Goal: Task Accomplishment & Management: Manage account settings

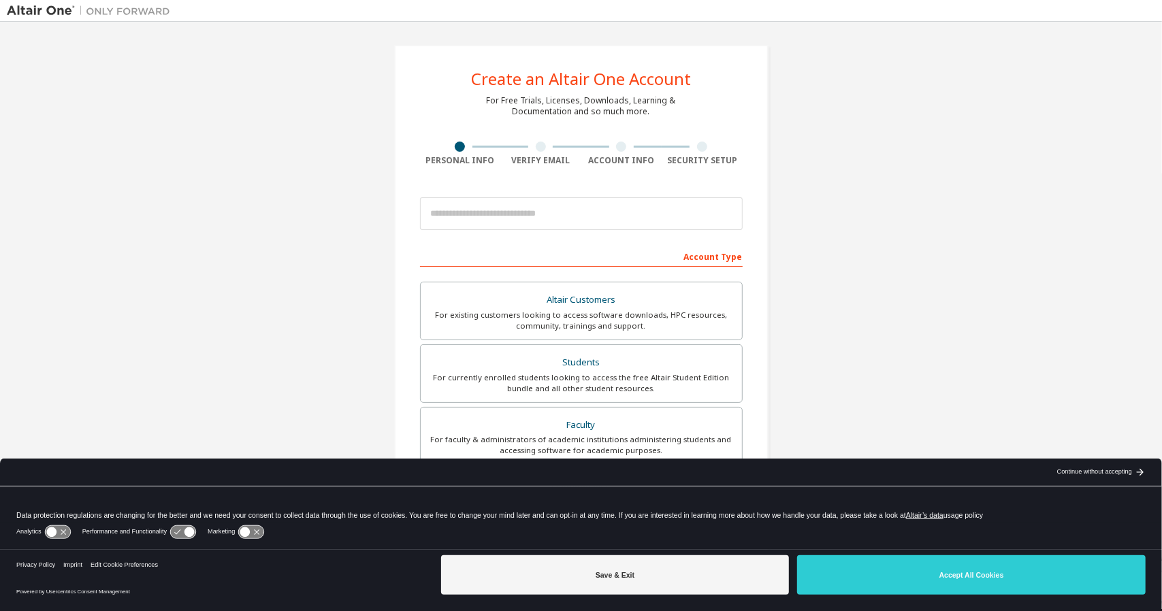
click at [945, 578] on button "Accept All Cookies" at bounding box center [971, 574] width 348 height 39
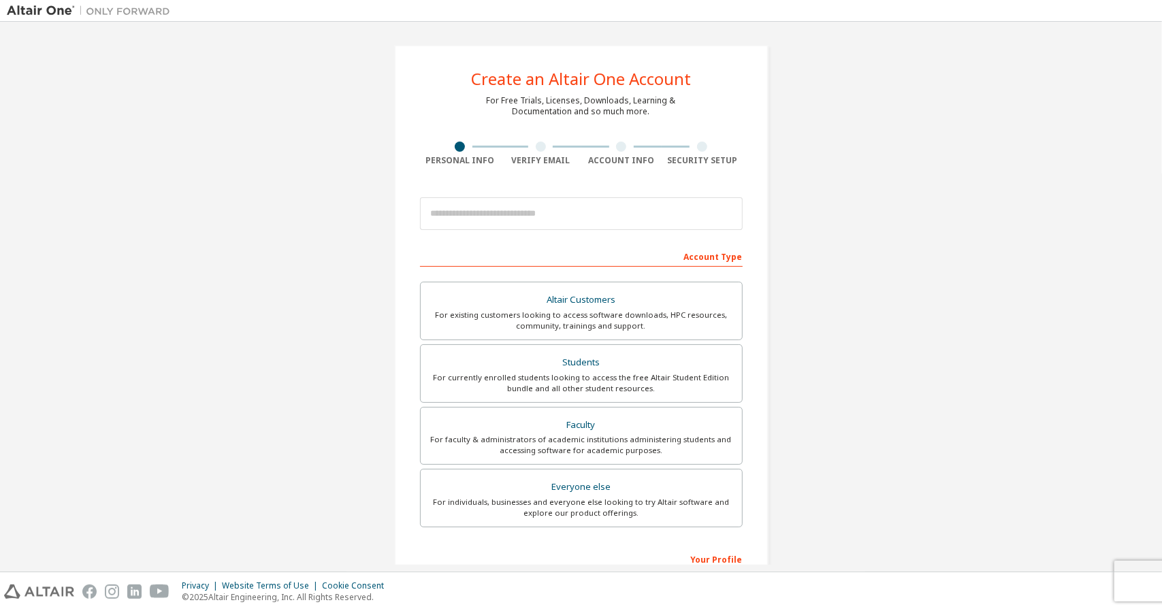
click at [593, 382] on div "For currently enrolled students looking to access the free Altair Student Editi…" at bounding box center [581, 383] width 305 height 22
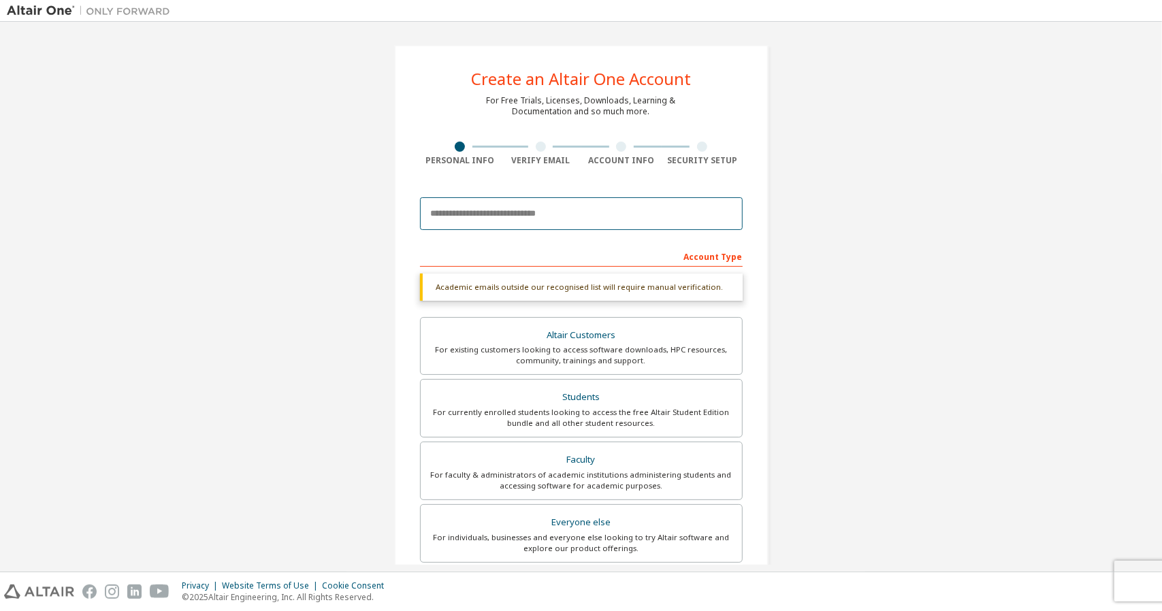
click at [496, 218] on input "email" at bounding box center [581, 213] width 323 height 33
type input "*"
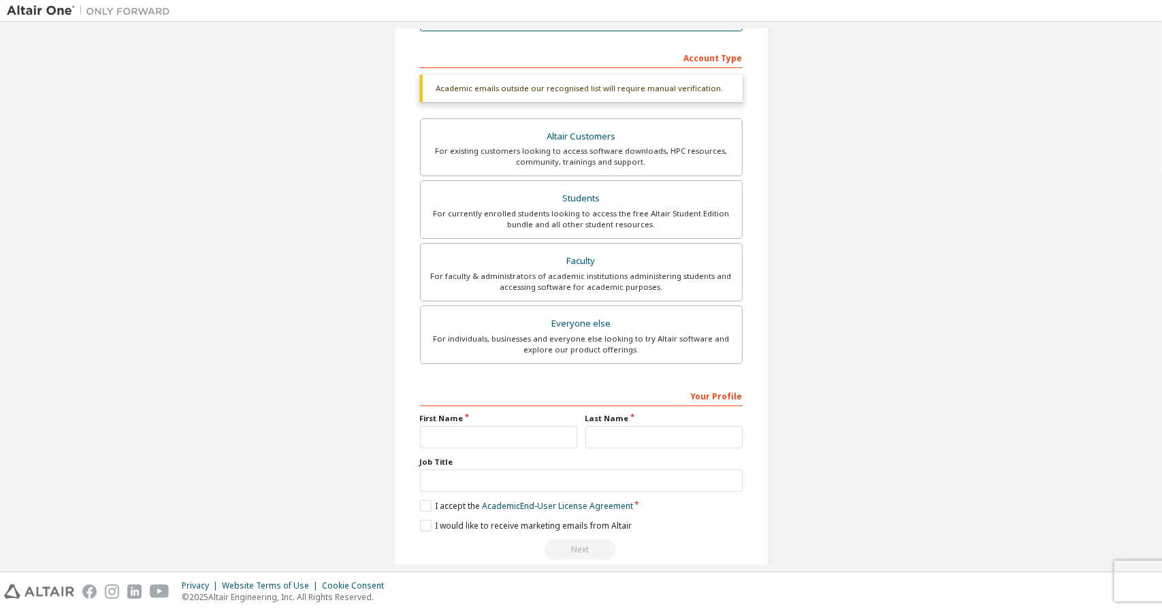
scroll to position [204, 0]
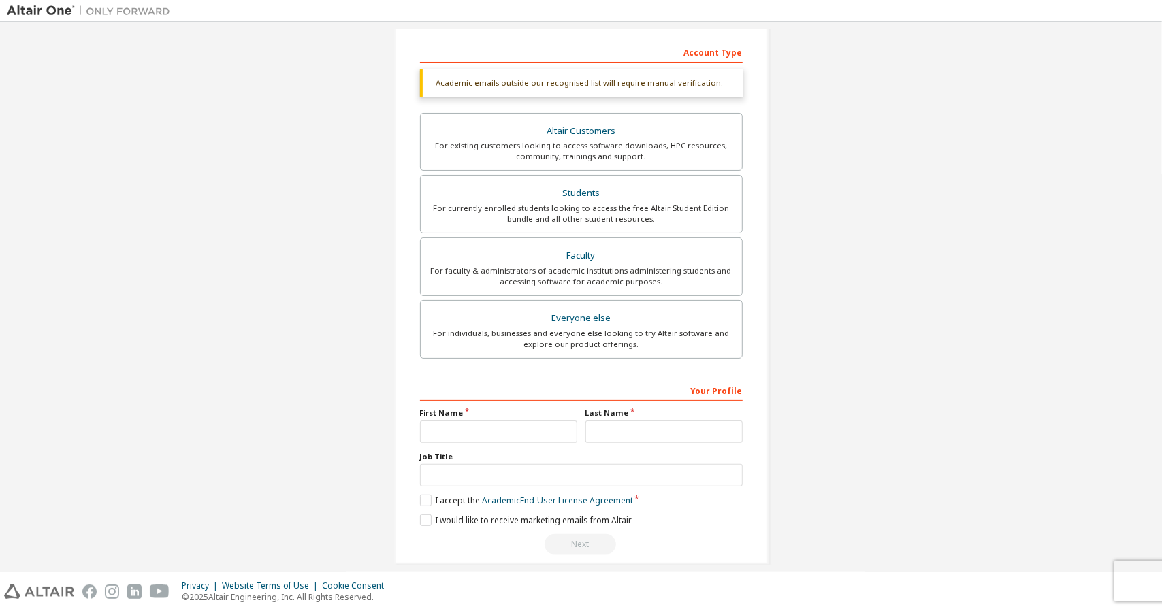
type input "**********"
click at [434, 426] on input "text" at bounding box center [498, 432] width 157 height 22
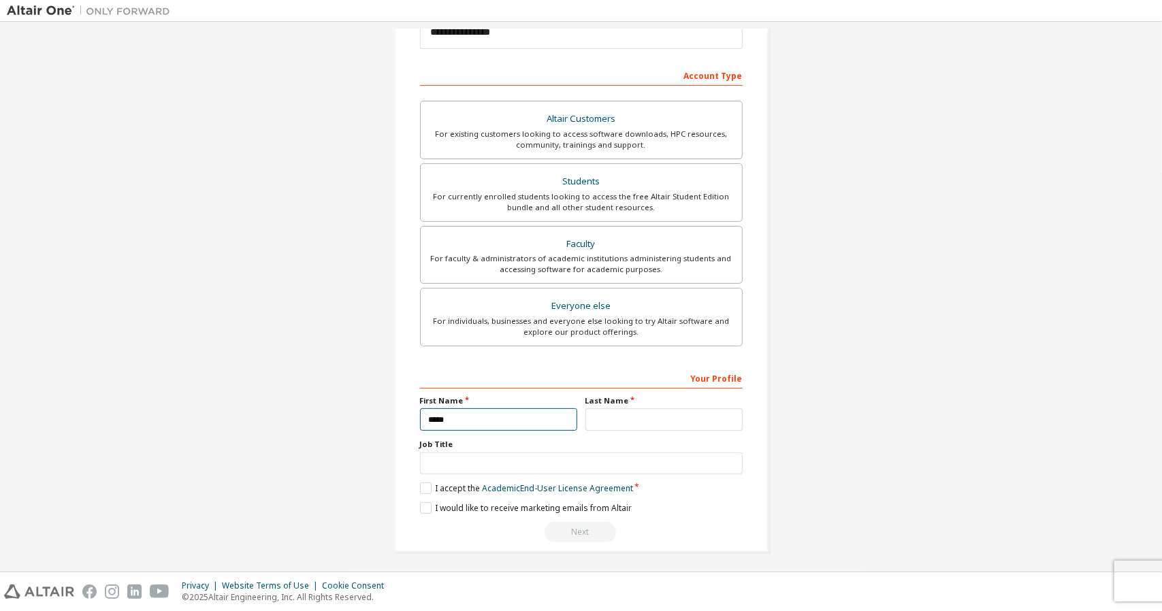
type input "*****"
click at [624, 420] on input "text" at bounding box center [663, 419] width 157 height 22
type input "*****"
click at [489, 463] on input "text" at bounding box center [581, 463] width 323 height 22
type input "**********"
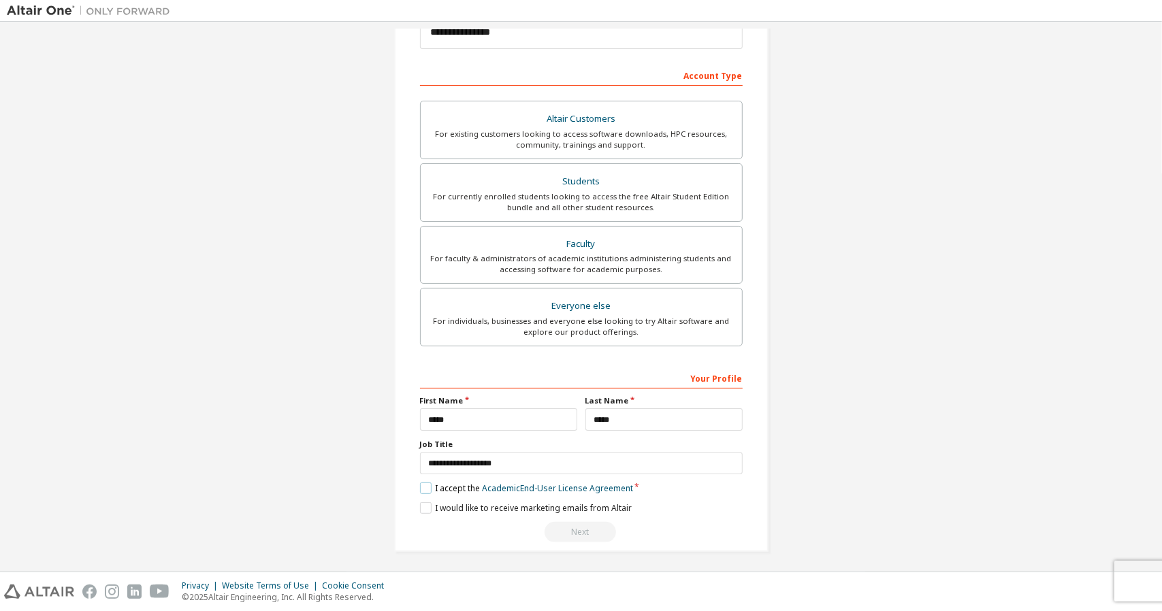
click at [420, 486] on label "I accept the Academic End-User License Agreement" at bounding box center [526, 488] width 213 height 12
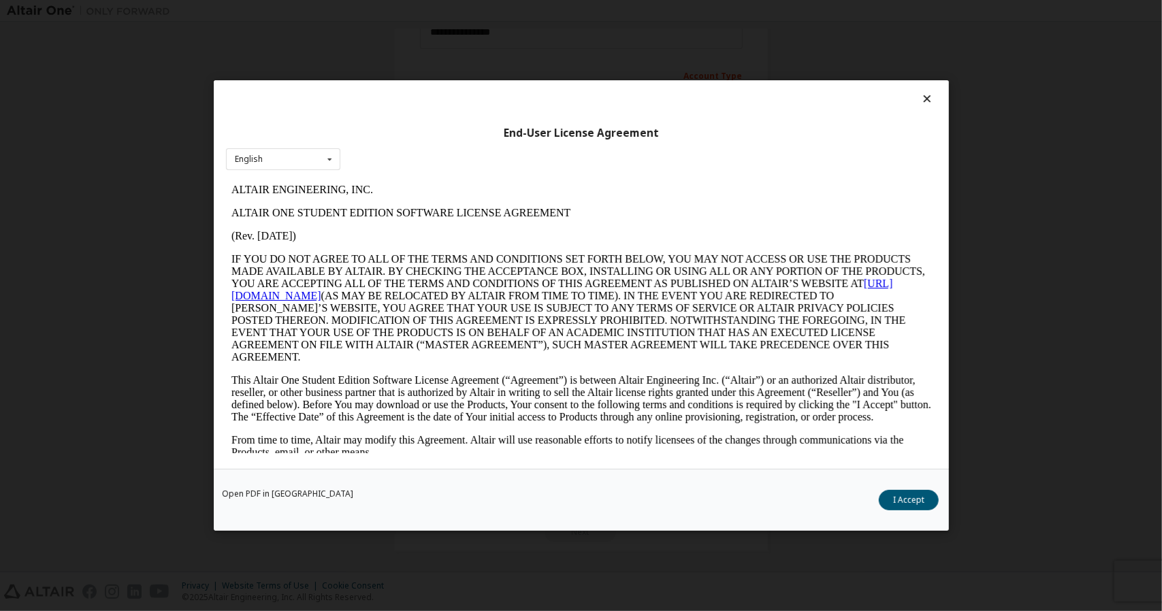
scroll to position [0, 0]
click at [893, 494] on button "I Accept" at bounding box center [908, 500] width 60 height 20
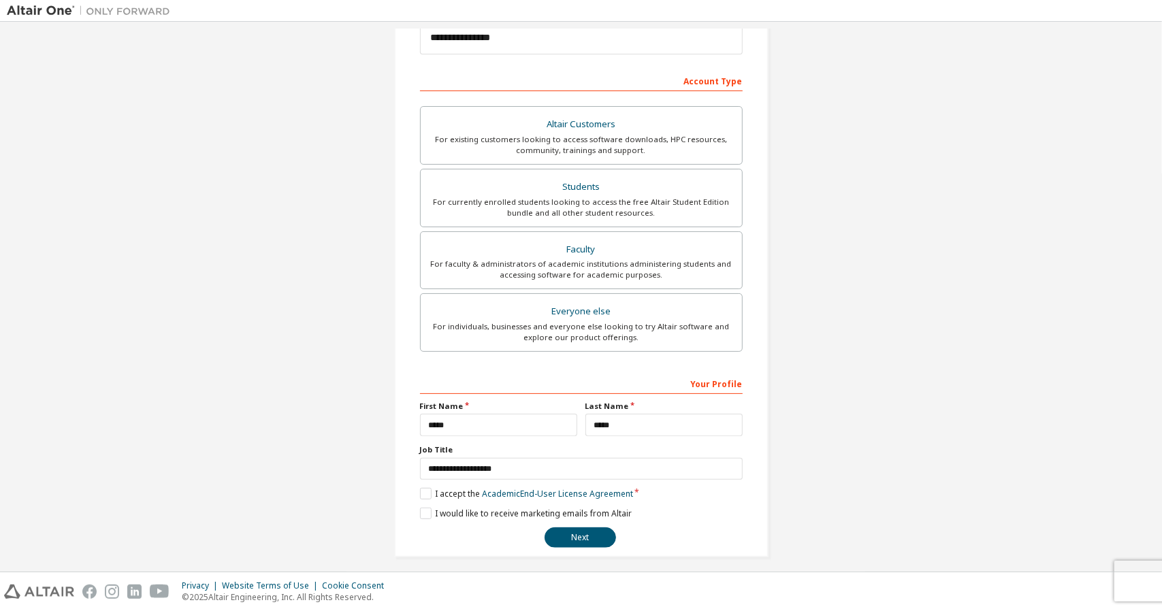
scroll to position [181, 0]
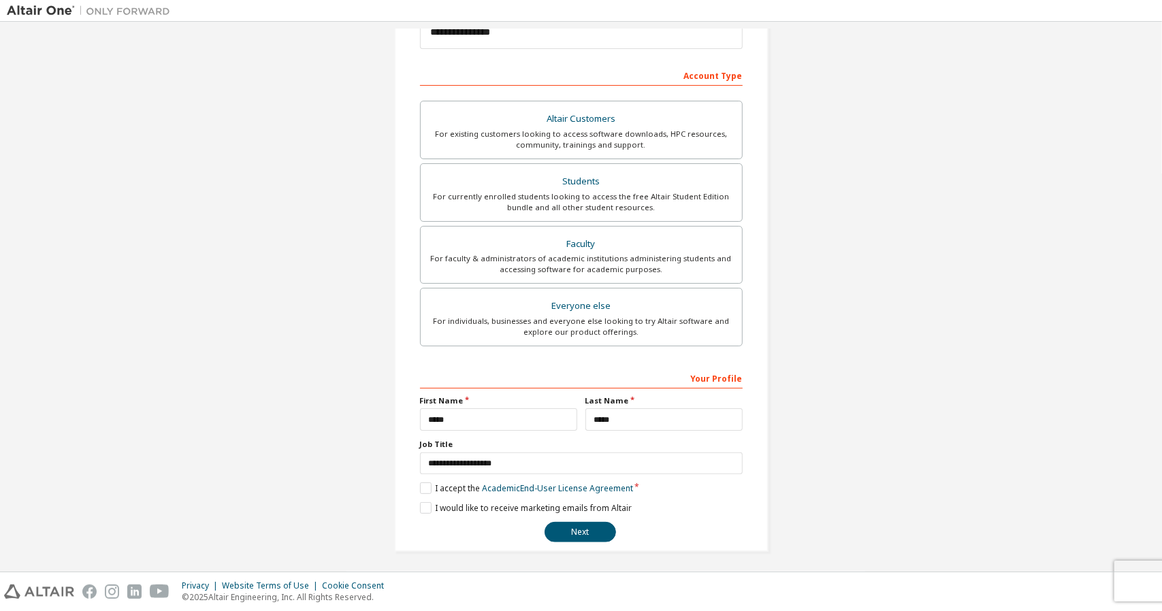
click at [567, 526] on button "Next" at bounding box center [579, 532] width 71 height 20
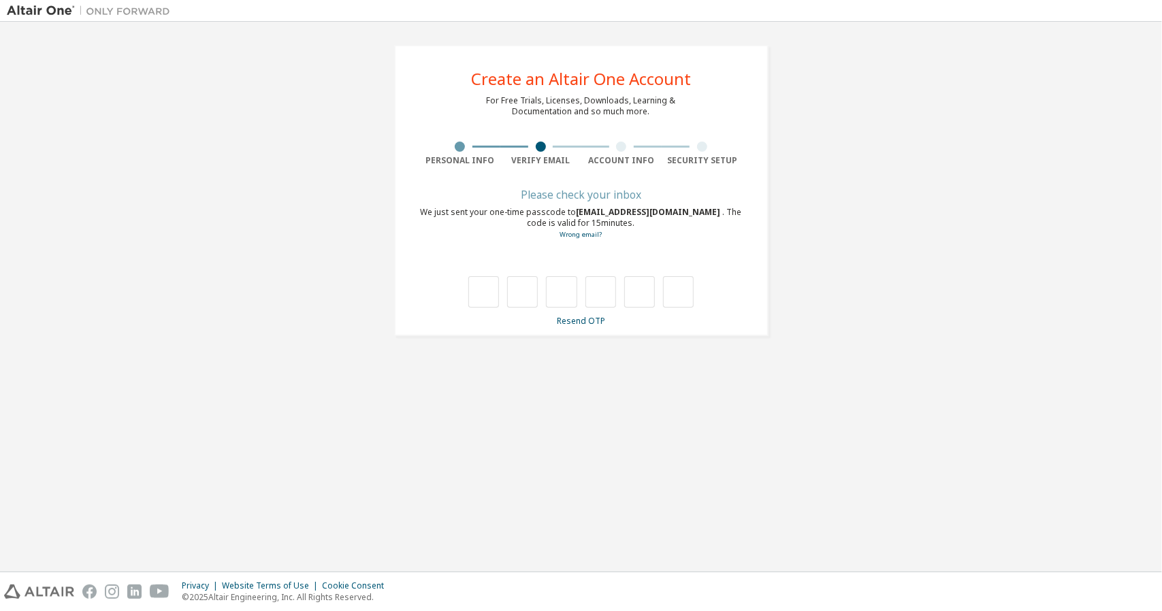
type input "*"
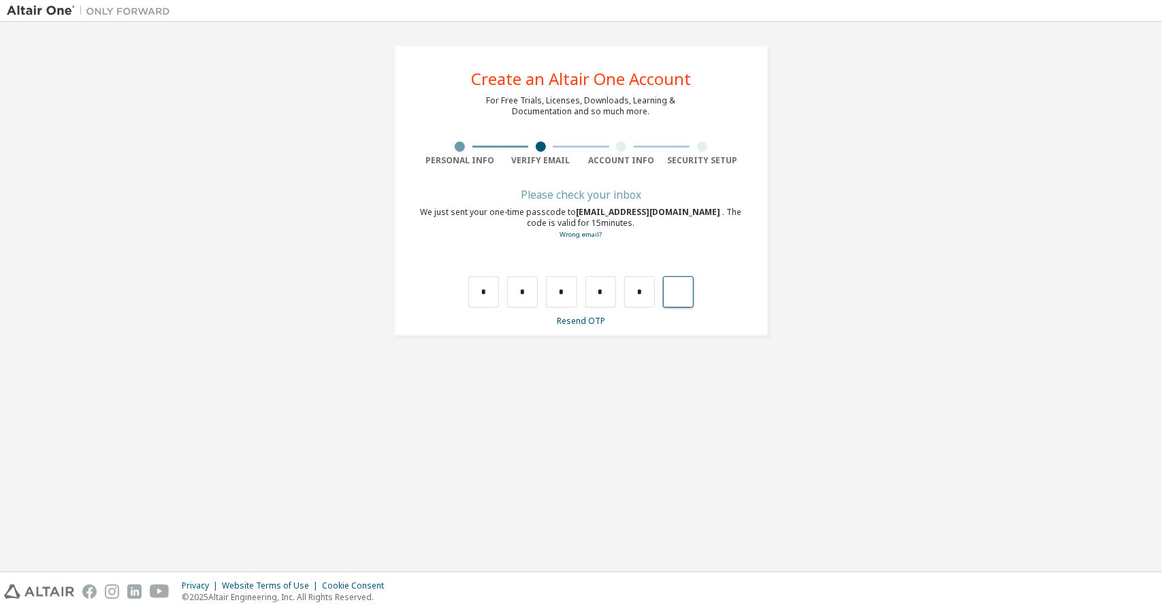
type input "*"
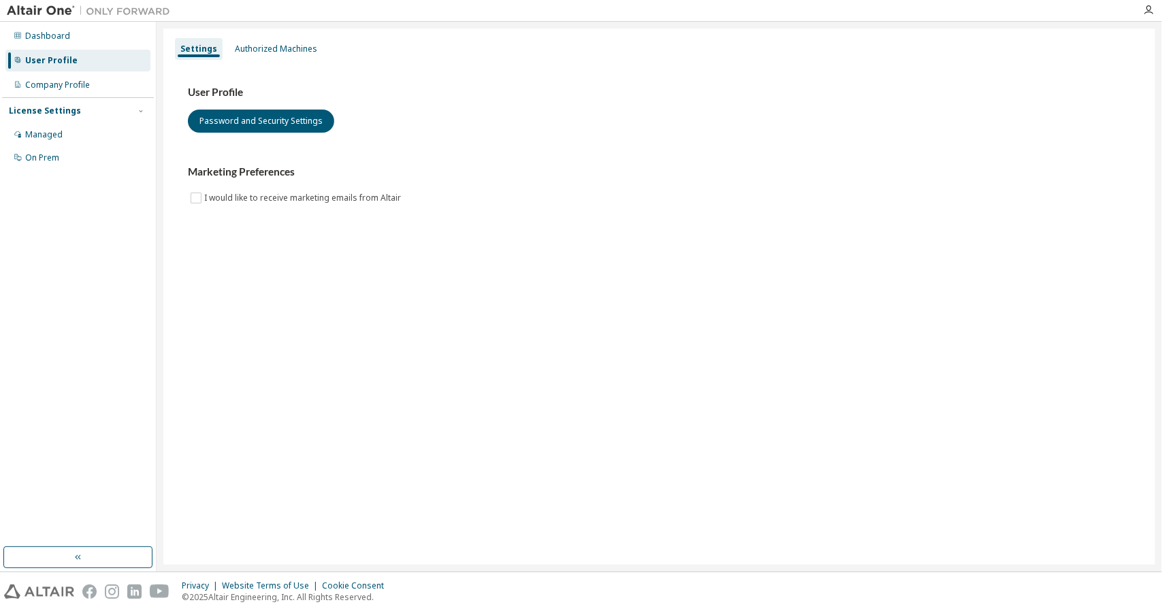
click at [71, 37] on div "Dashboard" at bounding box center [77, 36] width 145 height 22
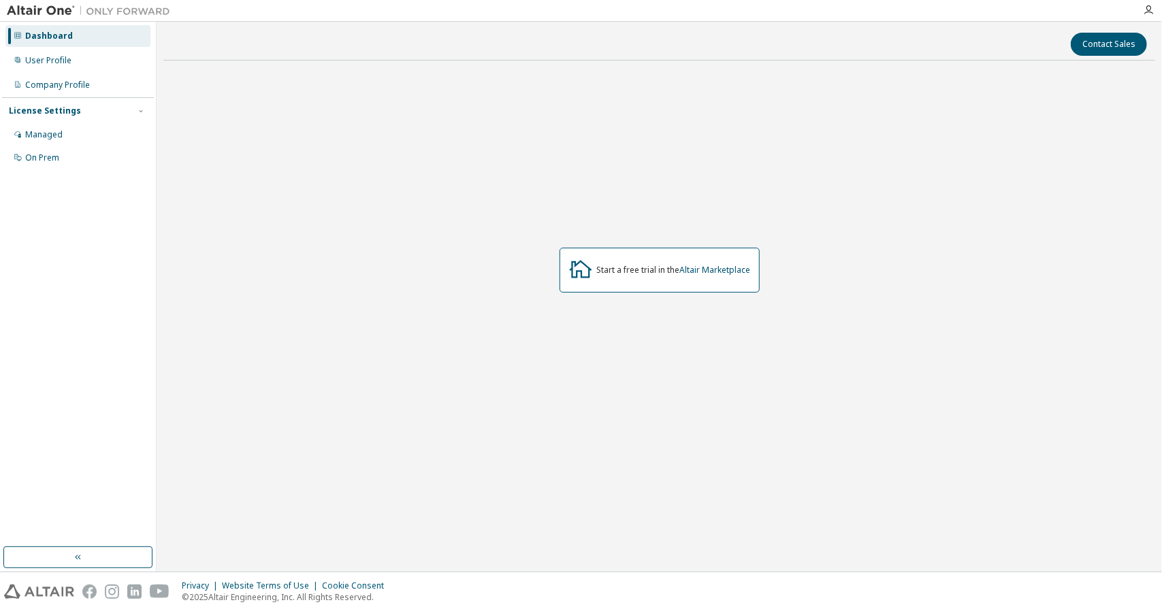
click at [73, 77] on div "Company Profile" at bounding box center [77, 85] width 145 height 22
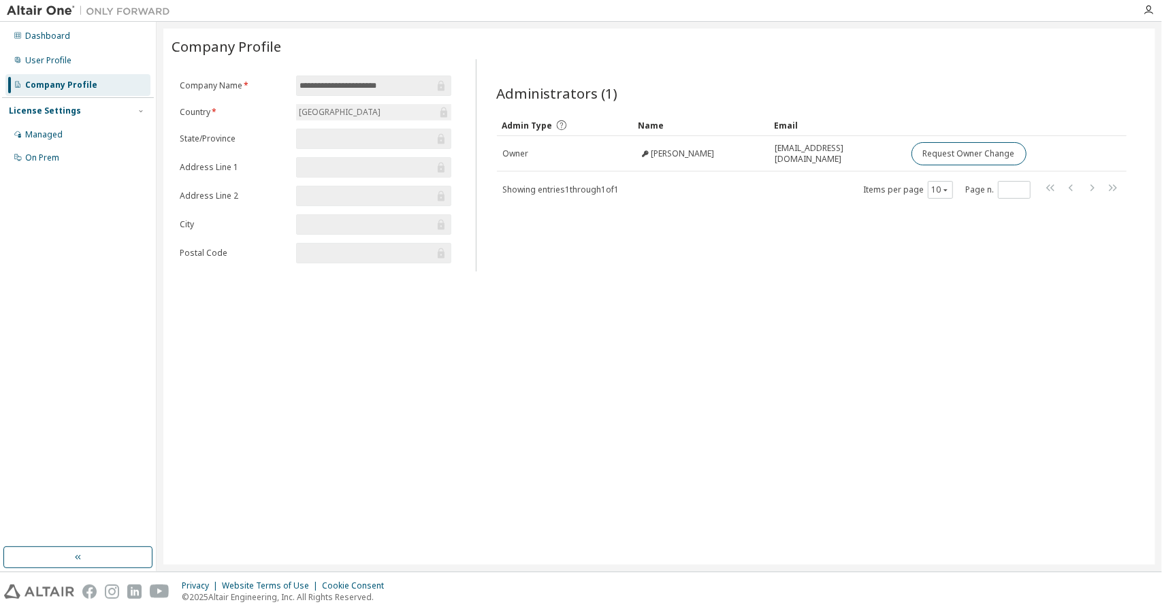
click at [77, 133] on div "Managed" at bounding box center [77, 135] width 145 height 22
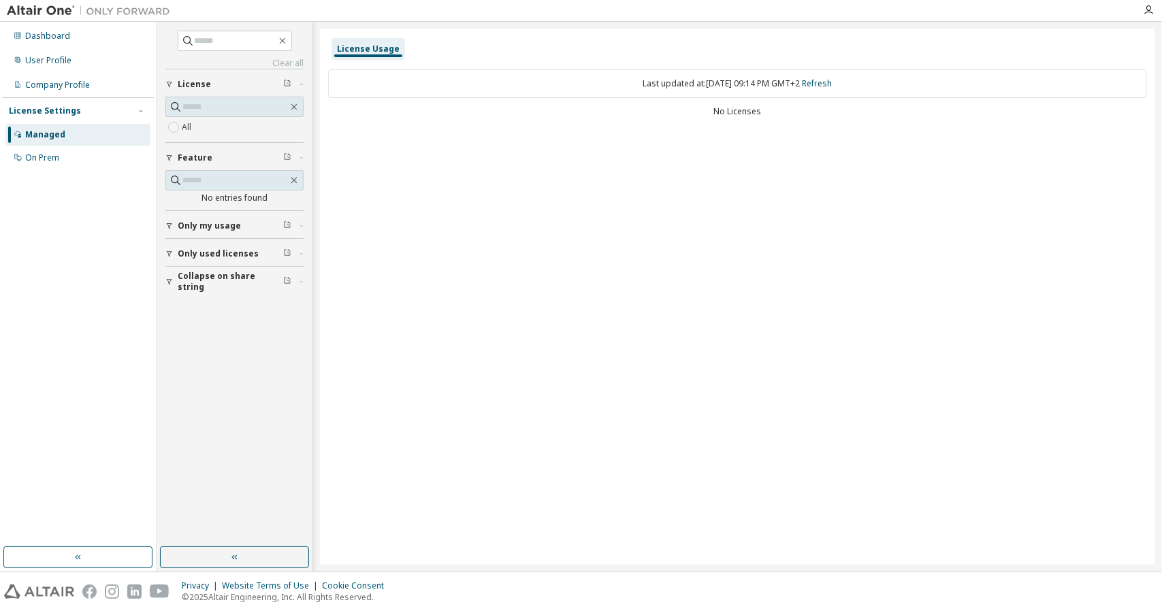
click at [78, 156] on div "On Prem" at bounding box center [77, 158] width 145 height 22
